Goal: Subscribe to service/newsletter

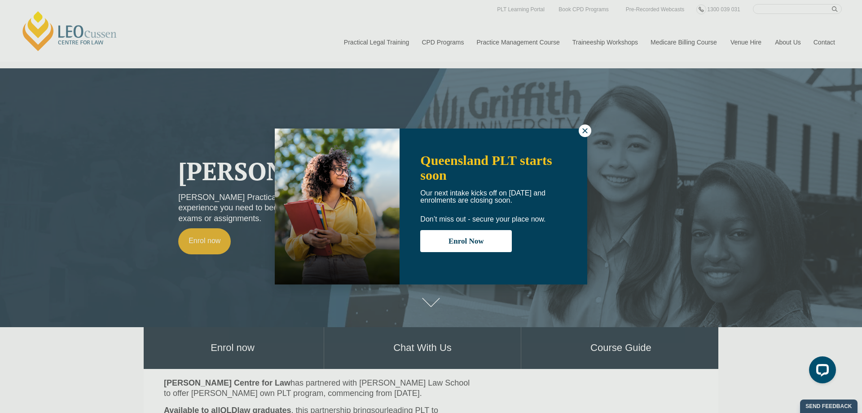
click at [583, 130] on icon at bounding box center [585, 131] width 8 height 8
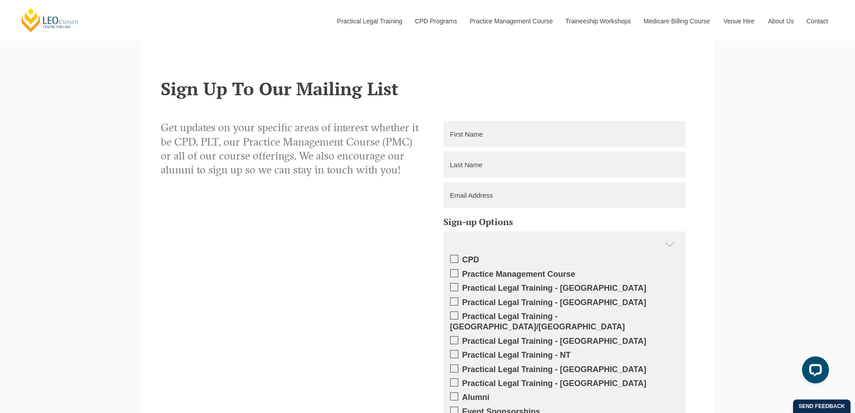
scroll to position [853, 0]
click at [454, 335] on span at bounding box center [454, 339] width 8 height 8
click at [462, 337] on input "Practical Legal Training - [GEOGRAPHIC_DATA]" at bounding box center [462, 337] width 0 height 0
click at [463, 120] on input "text" at bounding box center [564, 133] width 242 height 26
type input "Kassie"
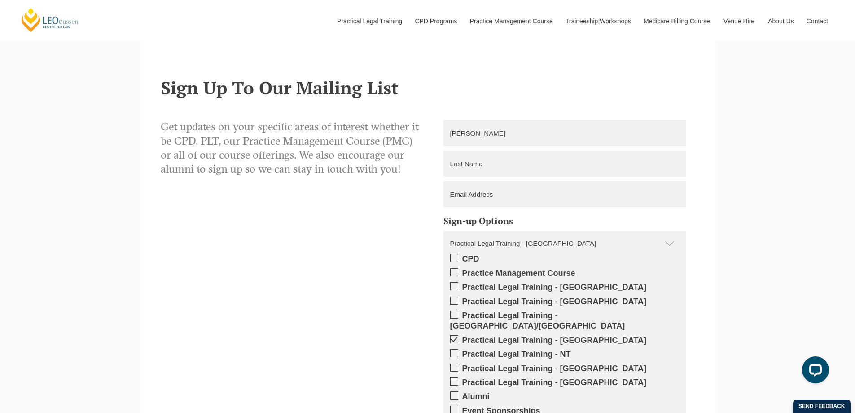
type input "Alcorn"
type input "kassiealcorn@gmail.com"
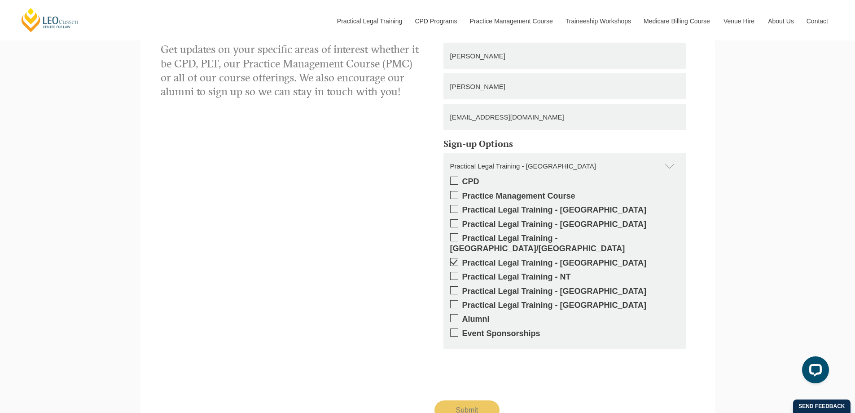
scroll to position [988, 0]
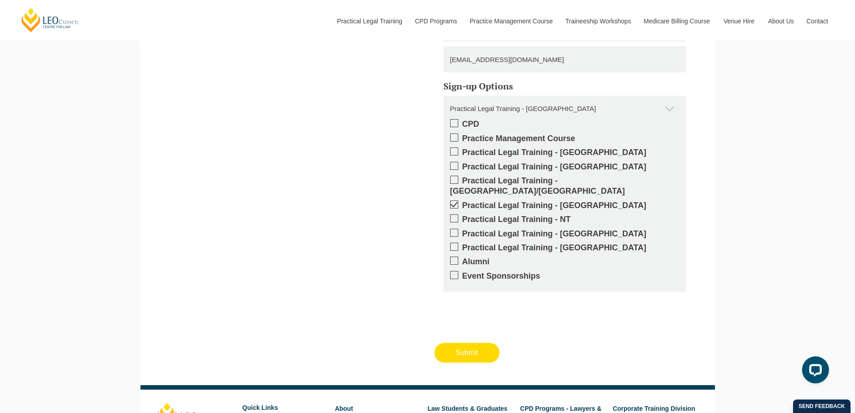
click at [460, 342] on input "Submit" at bounding box center [468, 352] width 66 height 20
type input "Submitting"
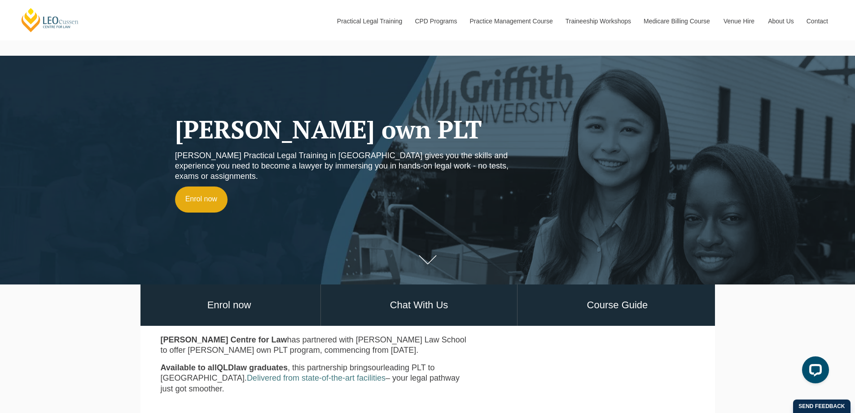
scroll to position [0, 0]
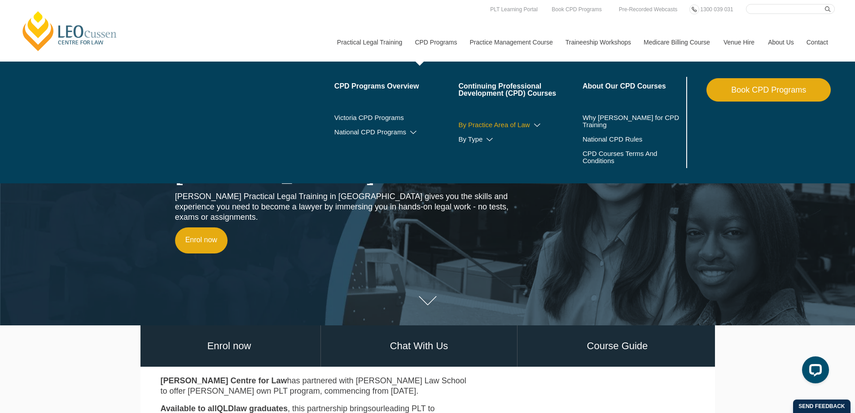
click at [500, 123] on link "By Practice Area of Law" at bounding box center [520, 124] width 124 height 7
click at [597, 120] on link "Why [PERSON_NAME] for CPD Training" at bounding box center [634, 121] width 102 height 14
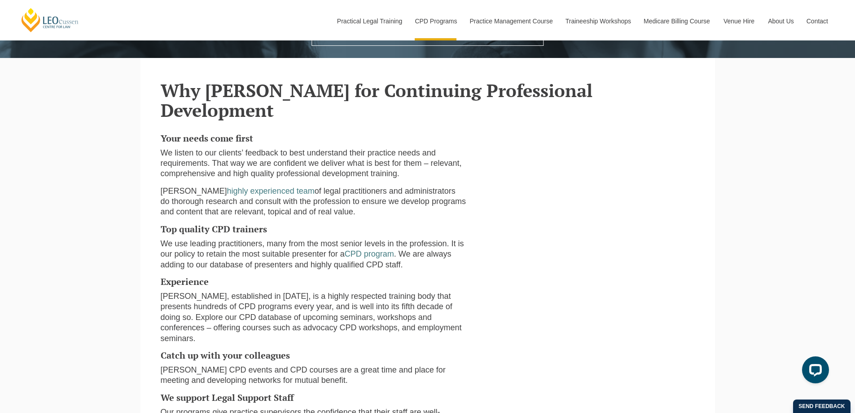
scroll to position [269, 0]
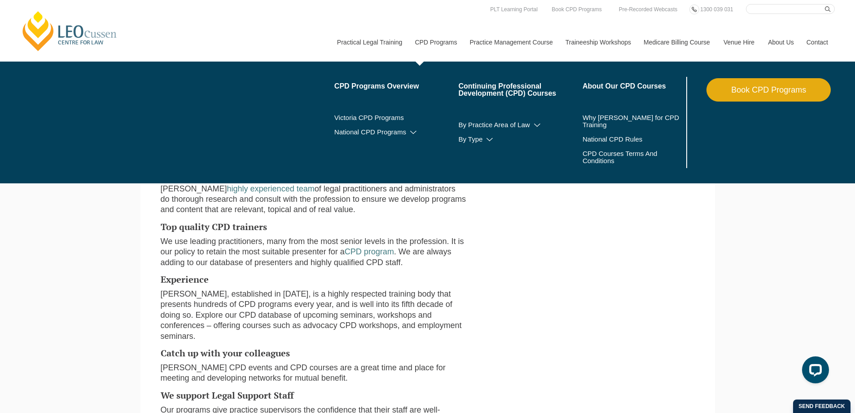
click at [764, 93] on link "Book CPD Programs" at bounding box center [769, 89] width 124 height 23
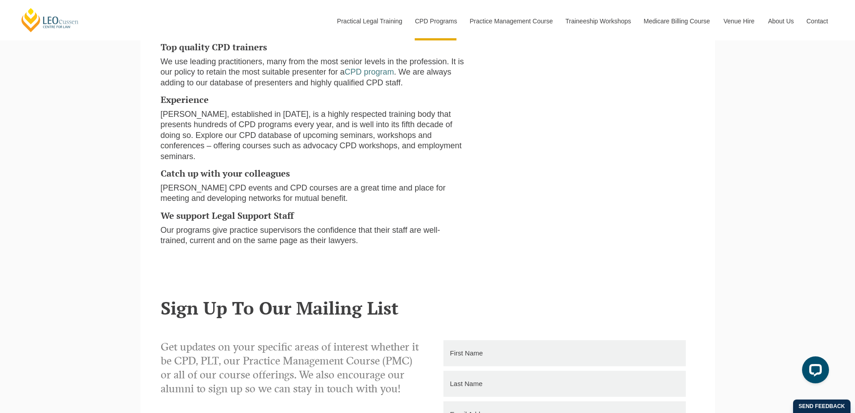
scroll to position [314, 0]
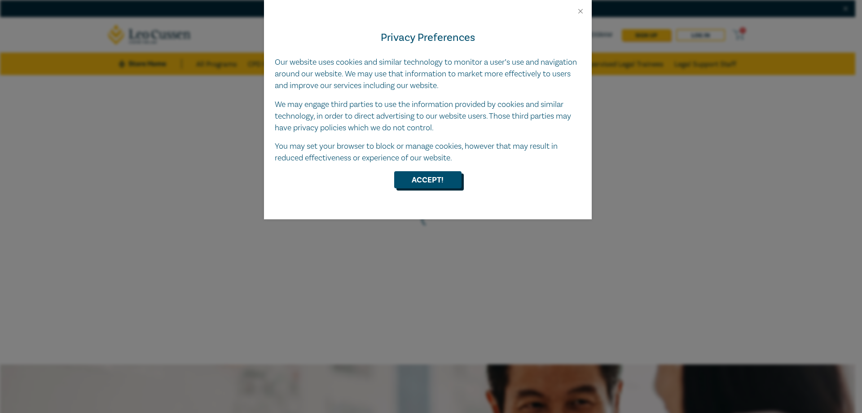
click at [421, 183] on button "Accept!" at bounding box center [427, 179] width 67 height 17
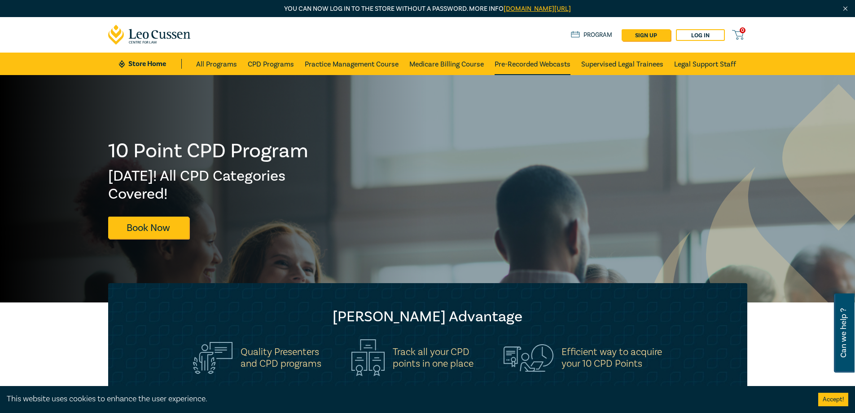
click at [510, 63] on link "Pre-Recorded Webcasts" at bounding box center [533, 64] width 76 height 22
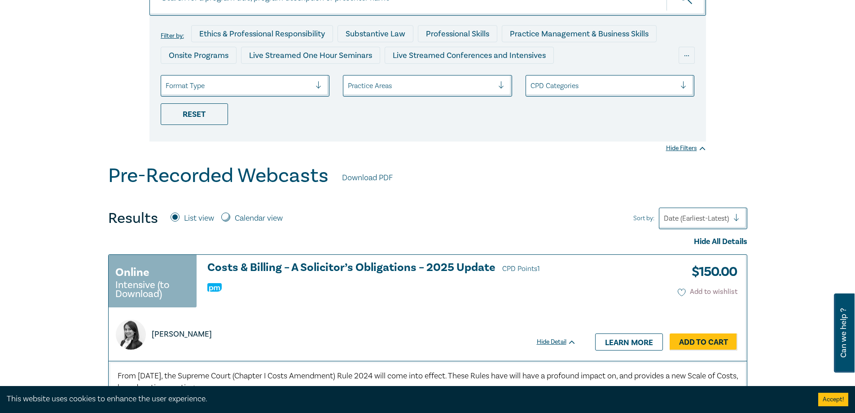
scroll to position [135, 0]
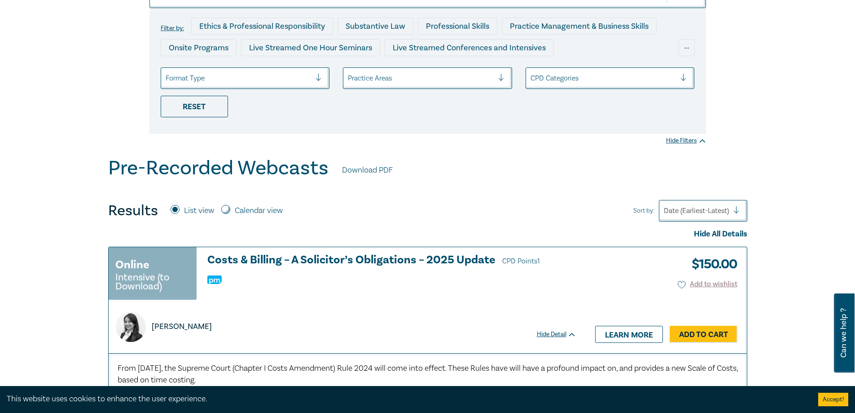
click at [720, 207] on div at bounding box center [696, 211] width 65 height 12
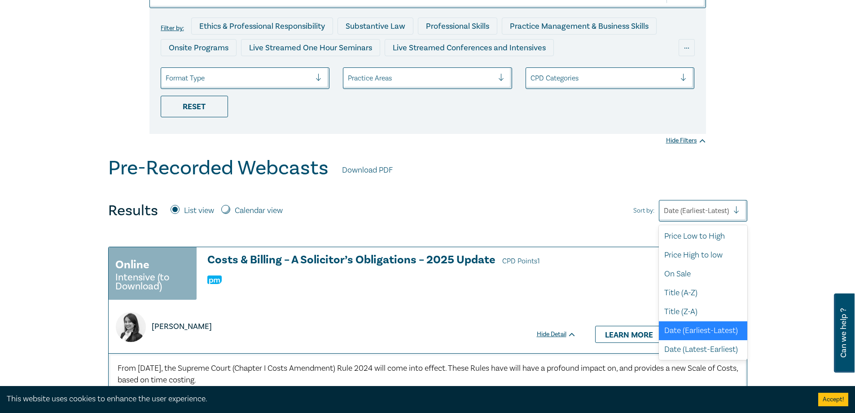
scroll to position [2, 0]
click at [717, 240] on div "Price Low to High" at bounding box center [703, 235] width 88 height 19
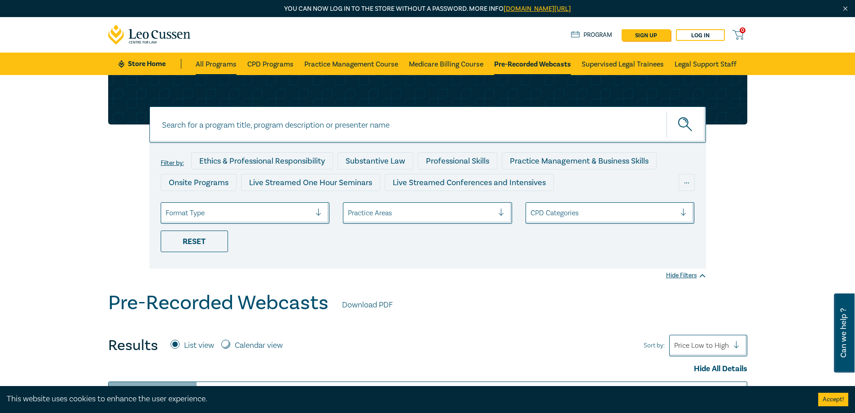
click at [204, 61] on link "All Programs" at bounding box center [216, 64] width 41 height 22
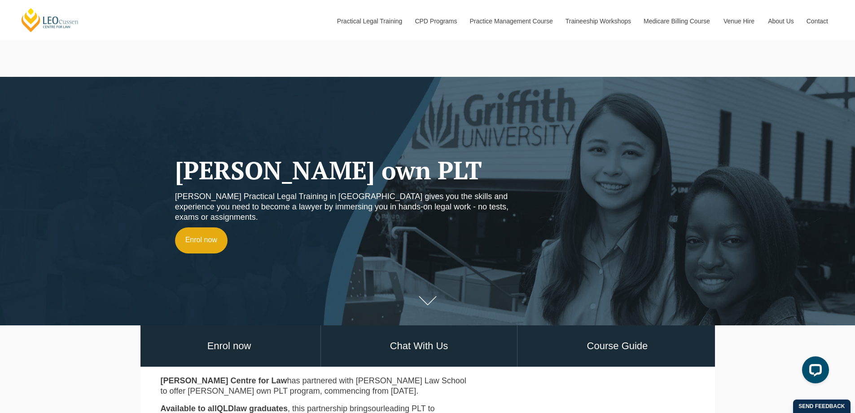
scroll to position [135, 0]
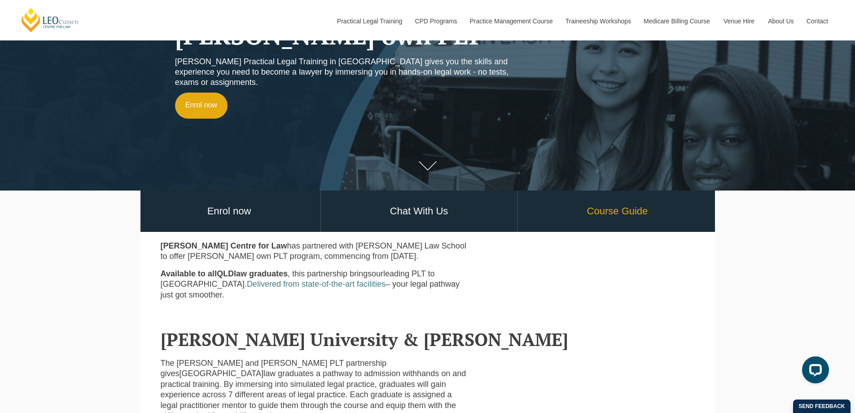
click at [601, 204] on link "Course Guide" at bounding box center [617, 211] width 199 height 42
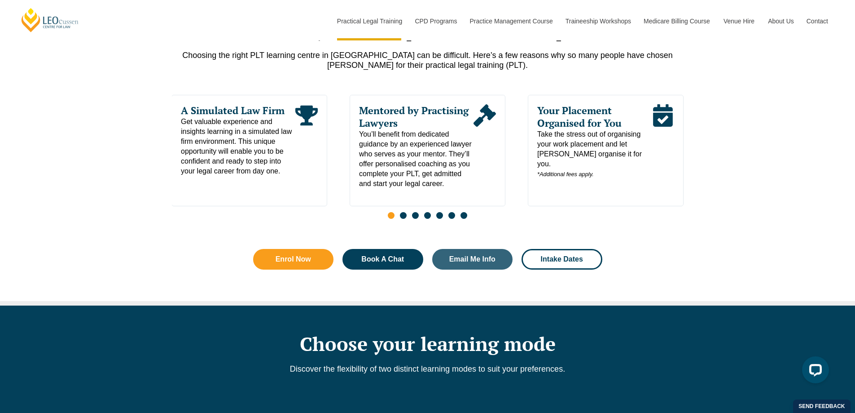
scroll to position [449, 0]
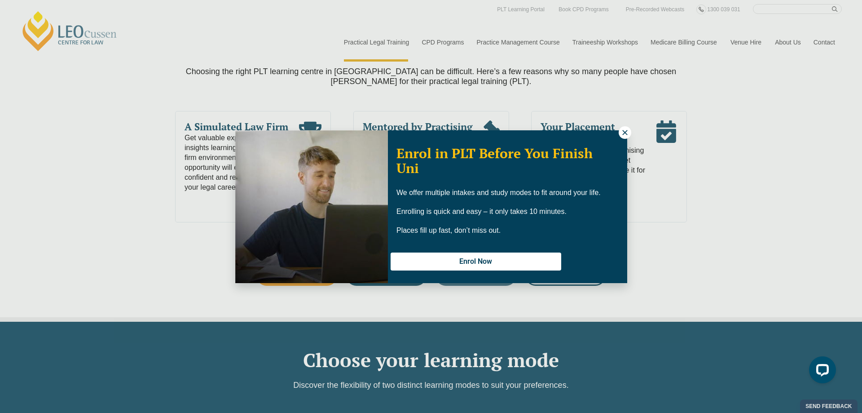
click at [626, 132] on icon at bounding box center [624, 132] width 5 height 5
